Goal: Task Accomplishment & Management: Use online tool/utility

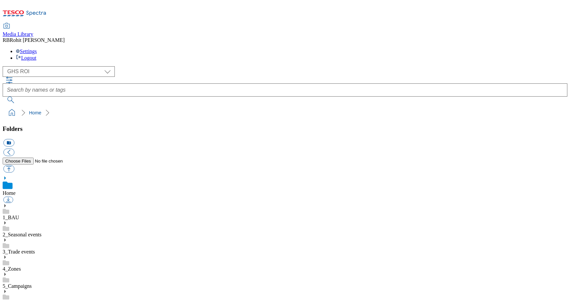
select select "flare-ghs-roi"
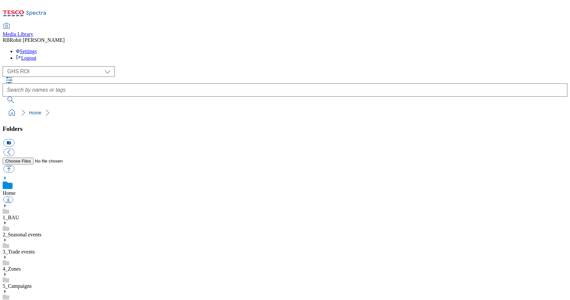
scroll to position [1, 0]
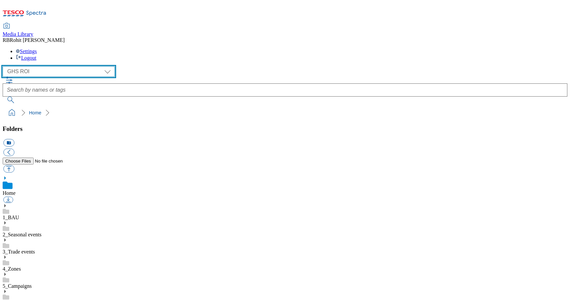
click at [45, 66] on select "Clubcard Marketing Clubcard ROI Dotcom UK GHS Marketing UK GHS ROI Realfood Tes…" at bounding box center [59, 71] width 112 height 11
select select "flare-ghs-mktg"
click at [5, 66] on select "Clubcard Marketing Clubcard ROI Dotcom UK GHS Marketing UK GHS ROI Realfood Tes…" at bounding box center [59, 71] width 112 height 11
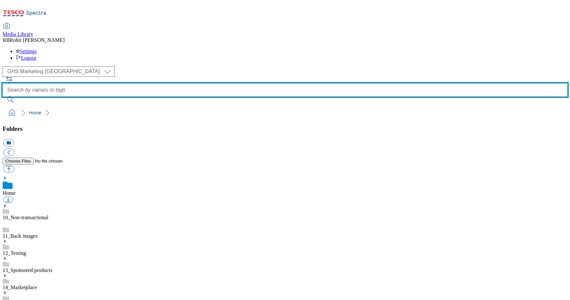
click at [215, 83] on input "text" at bounding box center [285, 89] width 564 height 13
type input "SO"
click at [3, 97] on button "submit" at bounding box center [11, 100] width 17 height 7
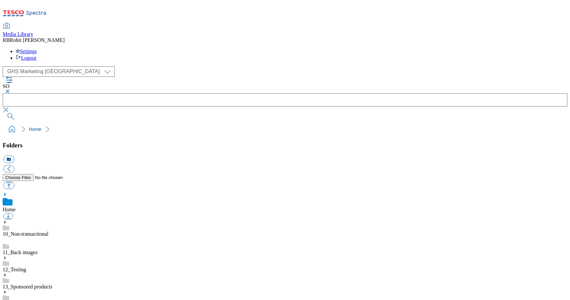
click at [11, 89] on button "button" at bounding box center [7, 91] width 8 height 4
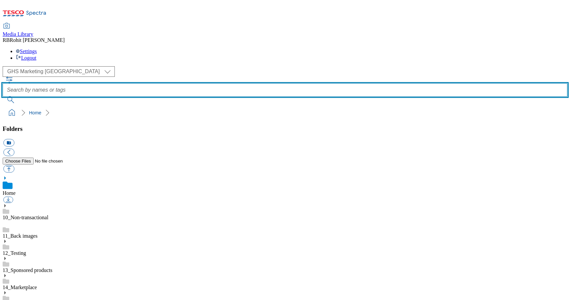
click at [208, 83] on input "text" at bounding box center [285, 89] width 564 height 13
type input "specialoffer"
click at [3, 97] on button "submit" at bounding box center [11, 100] width 17 height 7
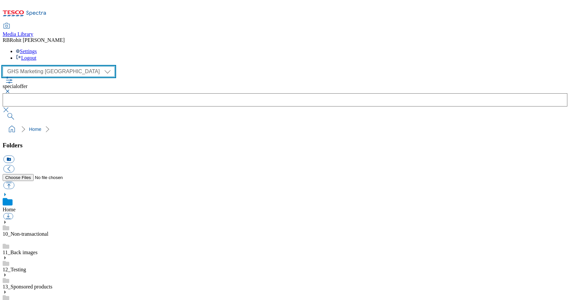
click at [46, 66] on select "Clubcard Marketing Clubcard ROI Dotcom UK GHS Marketing UK GHS ROI Realfood Tes…" at bounding box center [59, 71] width 112 height 11
select select "flare-ghs-roi"
click at [5, 66] on select "Clubcard Marketing Clubcard ROI Dotcom UK GHS Marketing UK GHS ROI Realfood Tes…" at bounding box center [59, 71] width 112 height 11
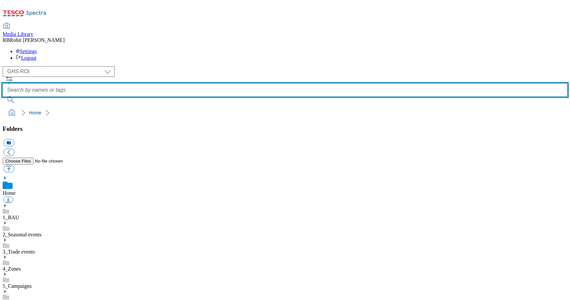
click at [212, 83] on input "text" at bounding box center [285, 89] width 564 height 13
type input "special"
click at [3, 97] on button "submit" at bounding box center [11, 100] width 17 height 7
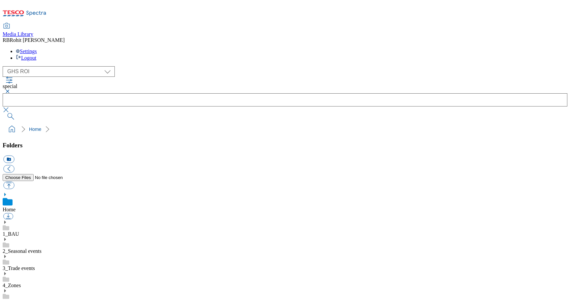
click at [15, 207] on link "Home" at bounding box center [9, 210] width 13 height 6
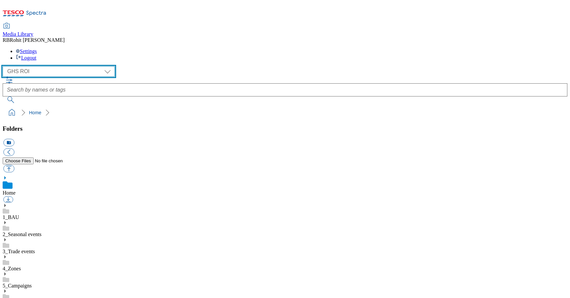
click at [60, 66] on select "Clubcard Marketing Clubcard ROI Dotcom UK GHS Marketing UK GHS ROI Realfood Tes…" at bounding box center [59, 71] width 112 height 11
select select "flare-ghs-mktg"
click at [5, 66] on select "Clubcard Marketing Clubcard ROI Dotcom UK GHS Marketing UK GHS ROI Realfood Tes…" at bounding box center [59, 71] width 112 height 11
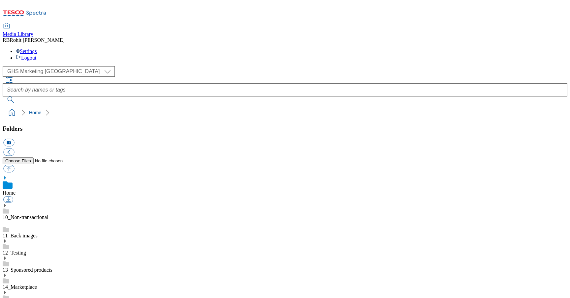
click at [213, 77] on div at bounding box center [285, 90] width 564 height 26
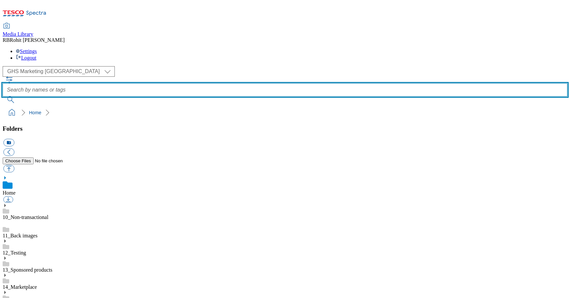
click at [214, 83] on input "text" at bounding box center [285, 89] width 564 height 13
type input "special"
click at [3, 97] on button "submit" at bounding box center [11, 100] width 17 height 7
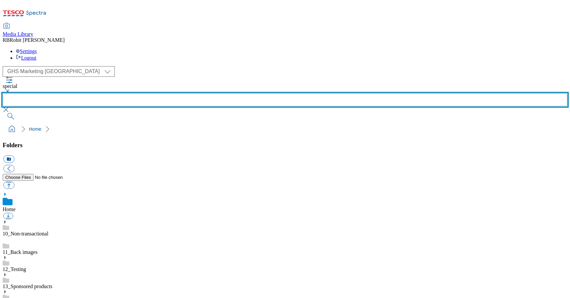
scroll to position [108, 0]
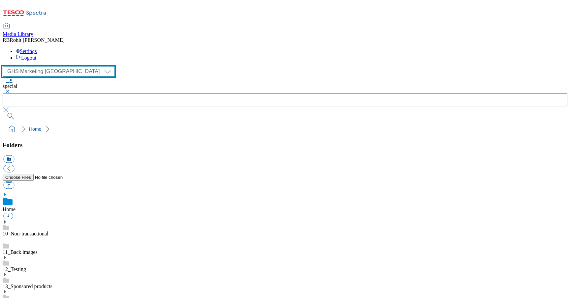
click at [54, 66] on select "Clubcard Marketing Clubcard ROI Dotcom UK GHS Marketing UK GHS ROI Realfood Tes…" at bounding box center [59, 71] width 112 height 11
select select "flare-homepage"
click at [5, 66] on select "Clubcard Marketing Clubcard ROI Dotcom UK GHS Marketing UK GHS ROI Realfood Tes…" at bounding box center [59, 71] width 112 height 11
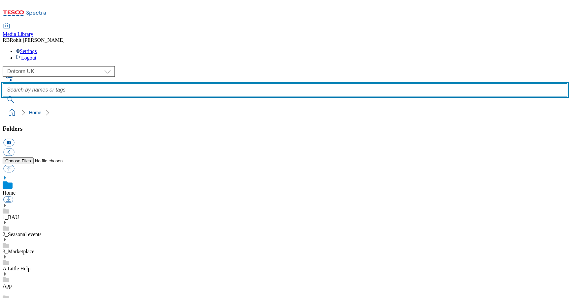
click at [218, 83] on input "text" at bounding box center [285, 89] width 564 height 13
type input "special"
click at [3, 97] on button "submit" at bounding box center [11, 100] width 17 height 7
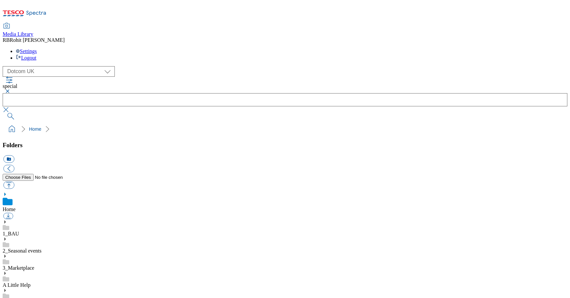
click at [11, 89] on button "button" at bounding box center [7, 91] width 8 height 4
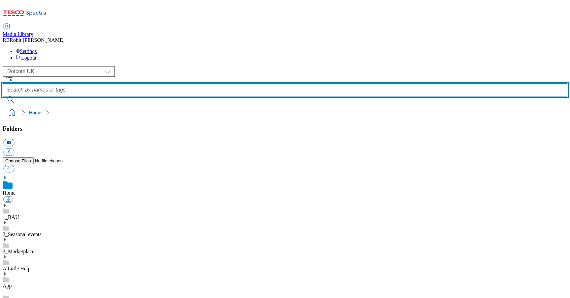
click at [218, 83] on input "text" at bounding box center [285, 89] width 564 height 13
type input "SO"
click at [3, 97] on button "submit" at bounding box center [11, 100] width 17 height 7
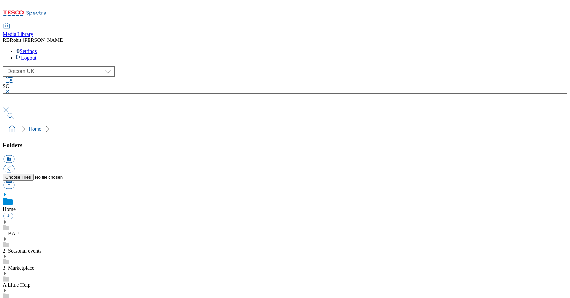
click at [11, 89] on button "button" at bounding box center [7, 91] width 8 height 4
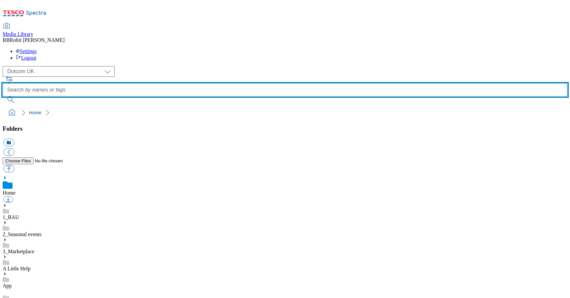
click at [210, 83] on input "text" at bounding box center [285, 89] width 564 height 13
type input "Special offer"
click at [3, 97] on button "submit" at bounding box center [11, 100] width 17 height 7
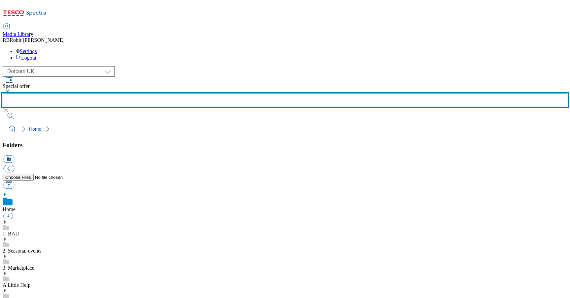
scroll to position [369, 0]
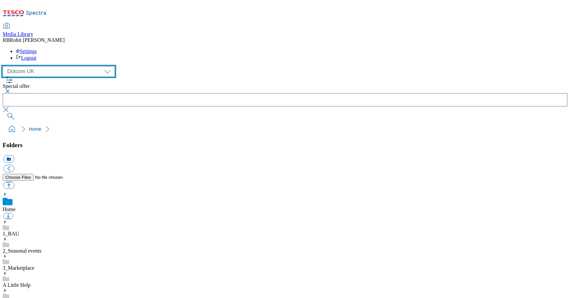
click at [46, 66] on select "Clubcard Marketing Clubcard ROI Dotcom UK GHS Marketing UK GHS ROI Realfood Tes…" at bounding box center [59, 71] width 112 height 11
select select "flare-ghs-mktg"
click at [5, 66] on select "Clubcard Marketing Clubcard ROI Dotcom UK GHS Marketing UK GHS ROI Realfood Tes…" at bounding box center [59, 71] width 112 height 11
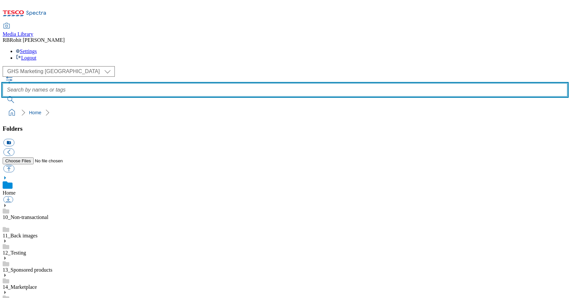
click at [213, 83] on input "text" at bounding box center [285, 89] width 564 height 13
type input "special offer"
click at [3, 97] on button "submit" at bounding box center [11, 100] width 17 height 7
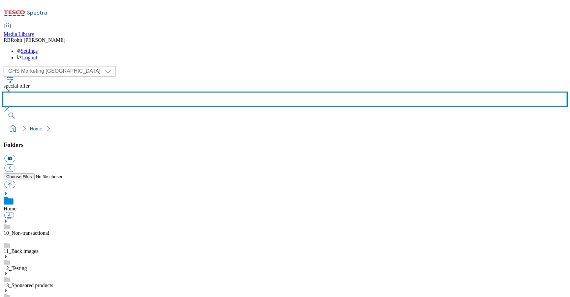
scroll to position [369, 0]
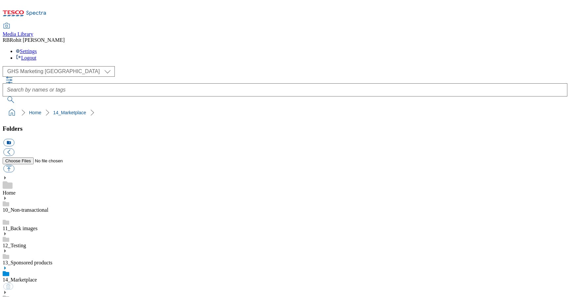
scroll to position [18, 0]
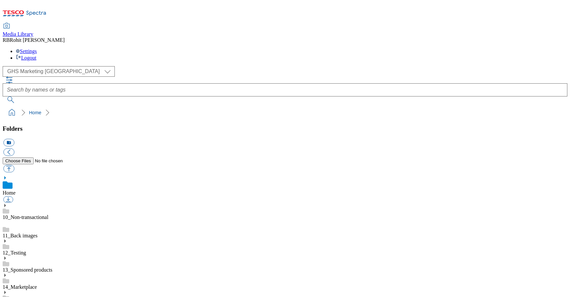
scroll to position [1, 0]
click at [37, 285] on link "14_Marketplace" at bounding box center [20, 288] width 34 height 6
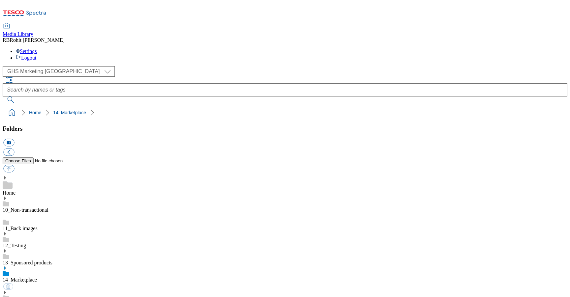
scroll to position [370, 0]
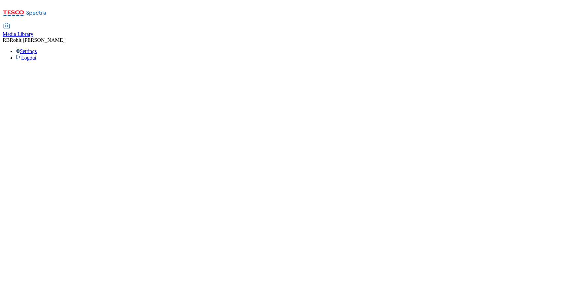
select select "flare-ghs-roi"
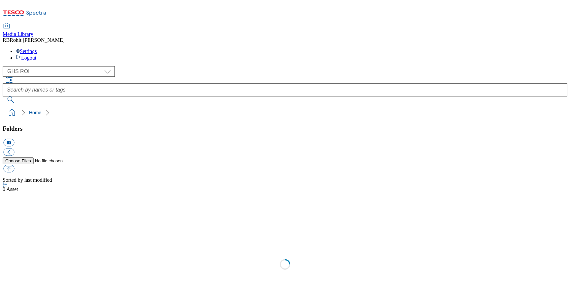
scroll to position [0, 0]
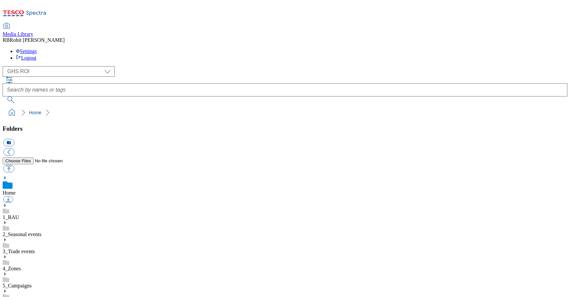
click at [7, 221] on icon at bounding box center [5, 223] width 5 height 5
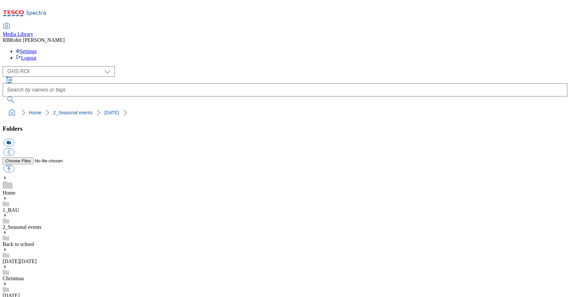
click at [14, 139] on button "icon_new_folder" at bounding box center [8, 143] width 11 height 8
type input "2025"
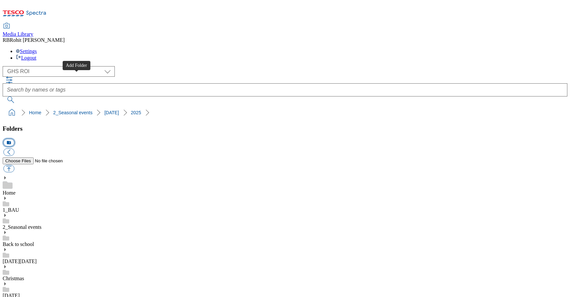
click at [14, 139] on button "icon_new_folder" at bounding box center [8, 143] width 11 height 8
type input "2533"
click at [14, 139] on button "icon_new_folder" at bounding box center [8, 143] width 11 height 8
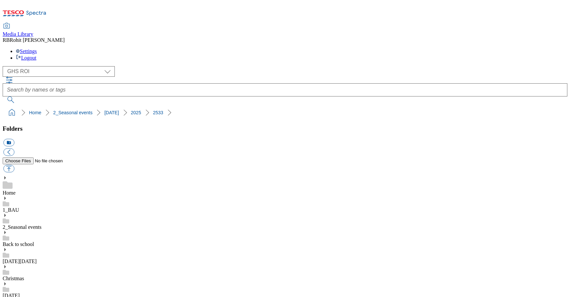
type input "Zone page"
click at [14, 139] on button "icon_new_folder" at bounding box center [8, 143] width 11 height 8
type input "Buylist and banners"
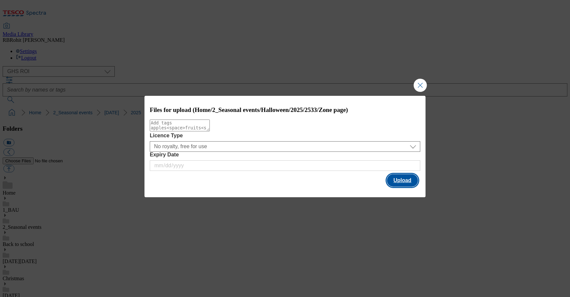
click at [403, 182] on button "Upload" at bounding box center [402, 180] width 31 height 13
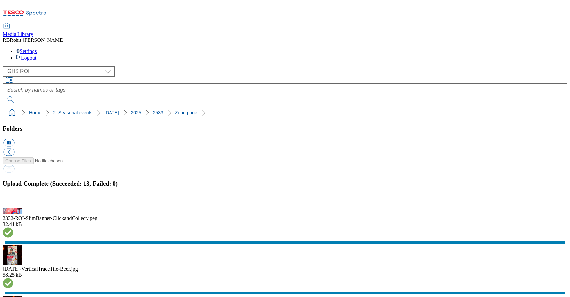
scroll to position [248, 0]
click at [13, 201] on button "button" at bounding box center [8, 204] width 10 height 6
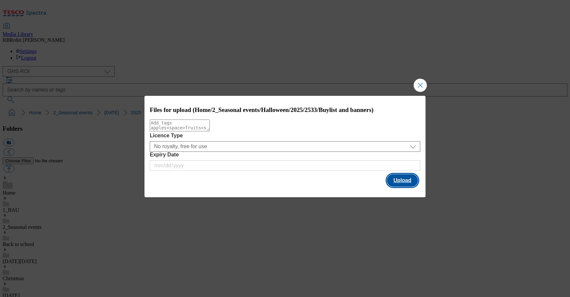
click at [406, 182] on button "Upload" at bounding box center [402, 180] width 31 height 13
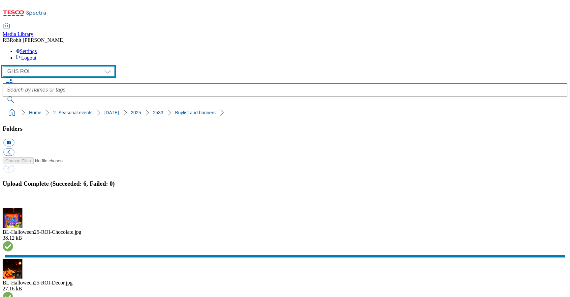
click at [45, 66] on select "Clubcard Marketing Clubcard ROI Dotcom UK GHS Marketing UK GHS ROI Realfood Tes…" at bounding box center [59, 71] width 112 height 11
select select "flare-ghs-mktg"
click at [5, 66] on select "Clubcard Marketing Clubcard ROI Dotcom UK GHS Marketing UK GHS ROI Realfood Tes…" at bounding box center [59, 71] width 112 height 11
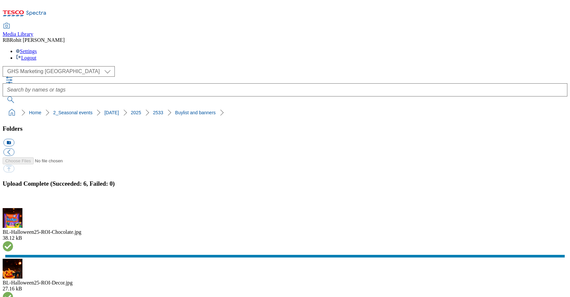
click at [13, 201] on button "button" at bounding box center [8, 204] width 10 height 6
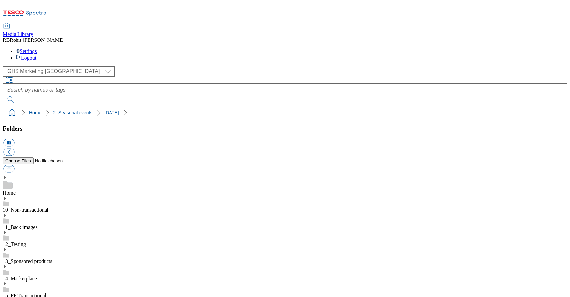
scroll to position [356, 0]
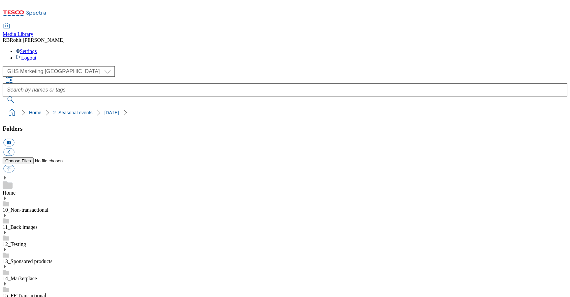
scroll to position [276, 0]
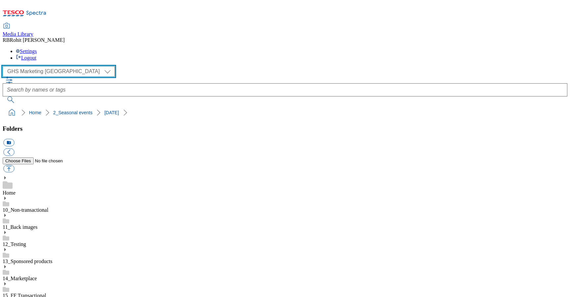
click at [43, 66] on select "Clubcard Marketing Clubcard ROI Dotcom UK GHS Marketing UK GHS ROI Realfood Tes…" at bounding box center [59, 71] width 112 height 11
click at [5, 66] on select "Clubcard Marketing Clubcard ROI Dotcom UK GHS Marketing UK GHS ROI Realfood Tes…" at bounding box center [59, 71] width 112 height 11
click at [46, 66] on select "Clubcard Marketing Clubcard ROI Dotcom UK GHS Marketing UK GHS ROI Realfood Tes…" at bounding box center [59, 71] width 112 height 11
click at [5, 66] on select "Clubcard Marketing Clubcard ROI Dotcom UK GHS Marketing UK GHS ROI Realfood Tes…" at bounding box center [59, 71] width 112 height 11
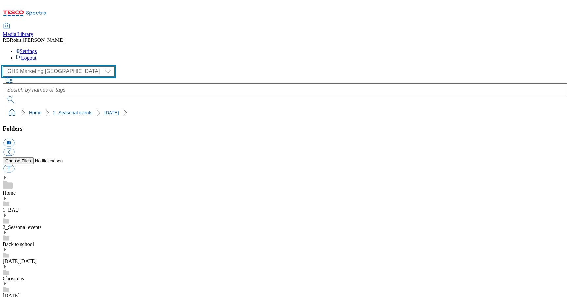
scroll to position [111, 0]
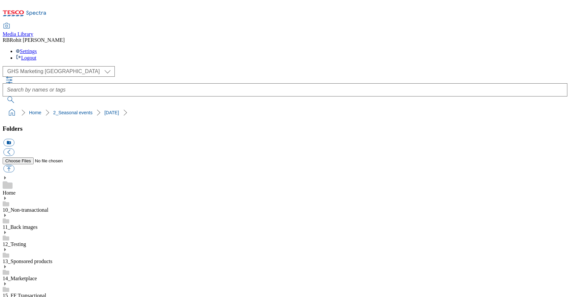
scroll to position [206, 0]
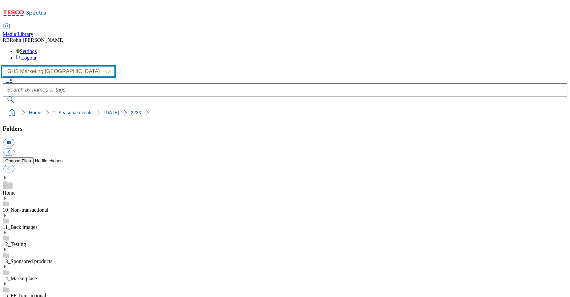
click at [43, 66] on select "Clubcard Marketing Clubcard ROI Dotcom UK GHS Marketing UK GHS ROI Realfood Tes…" at bounding box center [59, 71] width 112 height 11
select select "flare-ghs-roi"
click at [5, 66] on select "Clubcard Marketing Clubcard ROI Dotcom UK GHS Marketing UK GHS ROI Realfood Tes…" at bounding box center [59, 71] width 112 height 11
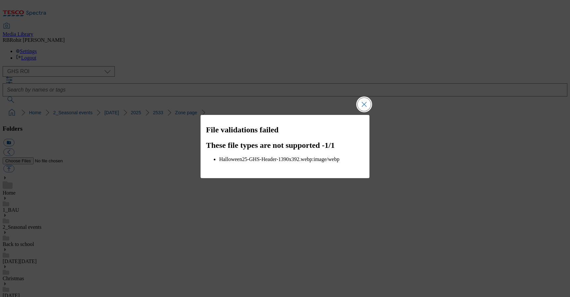
click at [365, 103] on button "Close Modal" at bounding box center [363, 104] width 13 height 13
click at [361, 105] on button "Close Modal" at bounding box center [363, 104] width 13 height 13
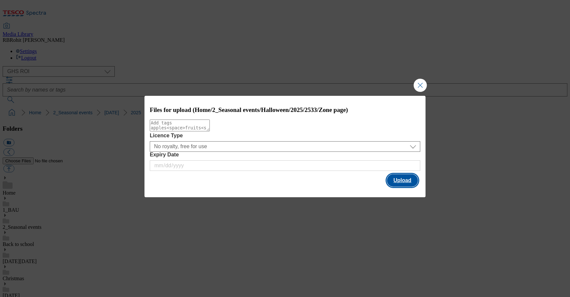
click at [405, 185] on button "Upload" at bounding box center [402, 180] width 31 height 13
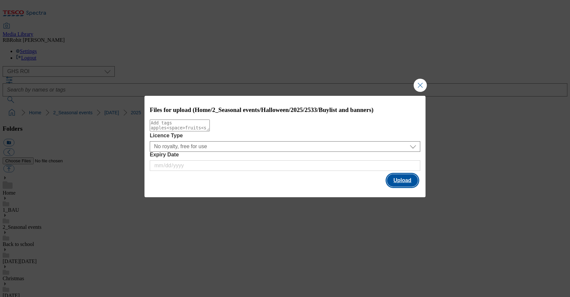
click at [402, 183] on button "Upload" at bounding box center [402, 180] width 31 height 13
click at [408, 181] on button "Upload" at bounding box center [402, 180] width 31 height 13
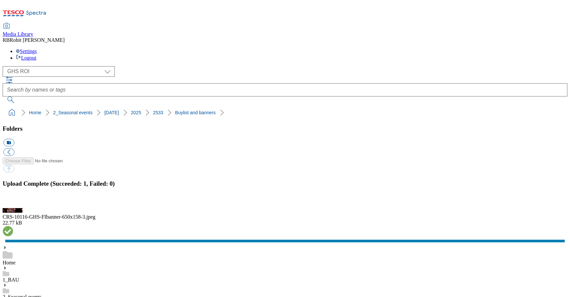
click at [13, 201] on button "button" at bounding box center [8, 204] width 10 height 6
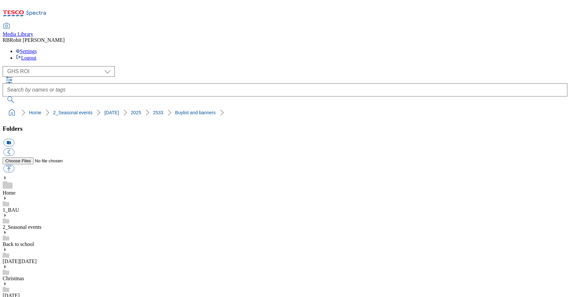
drag, startPoint x: 3, startPoint y: 66, endPoint x: 141, endPoint y: 66, distance: 138.5
click at [141, 106] on nav "Home 2_Seasonal events Halloween 2025 2533" at bounding box center [285, 112] width 564 height 13
copy ol "Home 2_Seasonal events Halloween 2025 2533"
